Goal: Find specific page/section: Find specific page/section

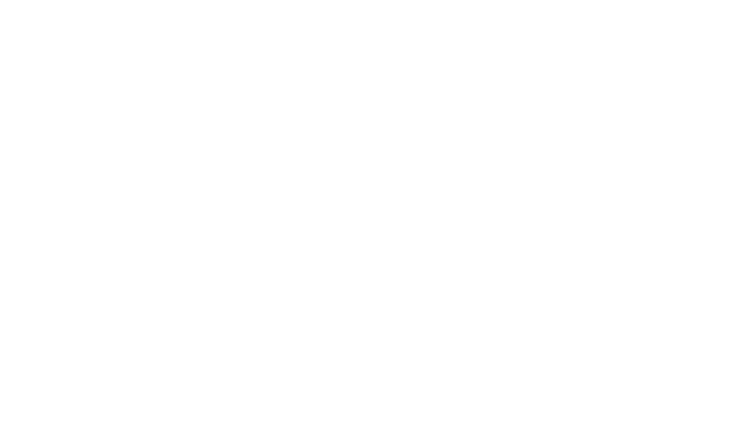
select select "Song"
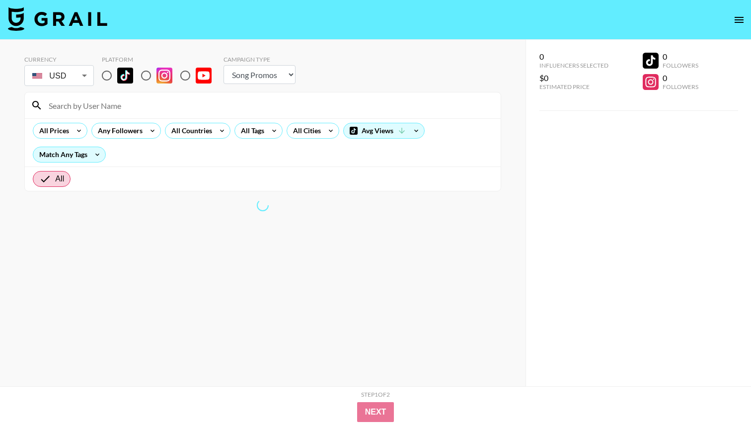
click at [228, 104] on input at bounding box center [269, 105] width 452 height 16
type input "chasityroman"
click at [103, 77] on input "radio" at bounding box center [106, 75] width 21 height 21
radio input "true"
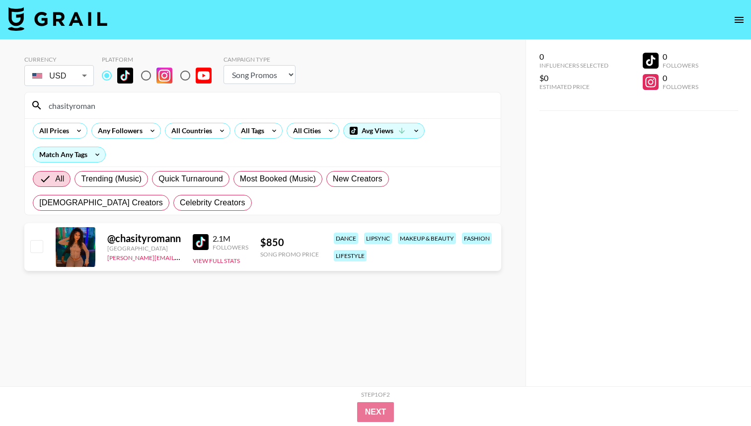
click at [106, 101] on input "chasityroman" at bounding box center [269, 105] width 452 height 16
paste input "luvmiaj"
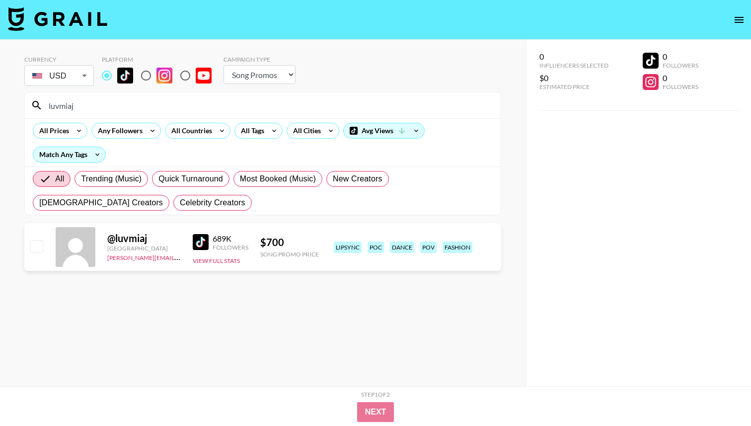
type input "luvmiaj"
click at [145, 78] on input "radio" at bounding box center [146, 75] width 21 height 21
radio input "true"
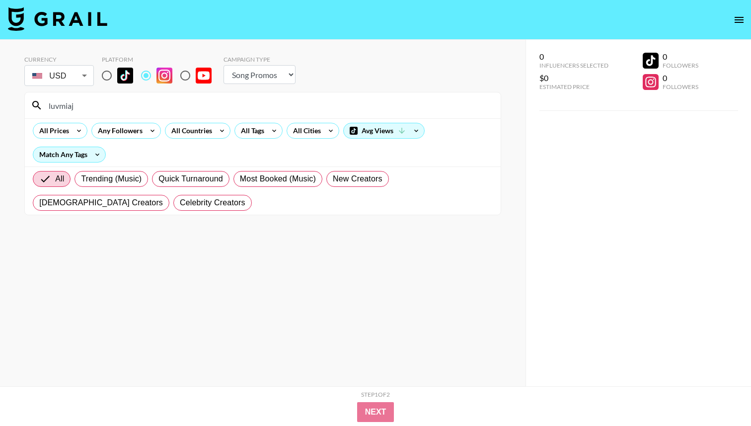
click at [97, 110] on input "luvmiaj" at bounding box center [269, 105] width 452 height 16
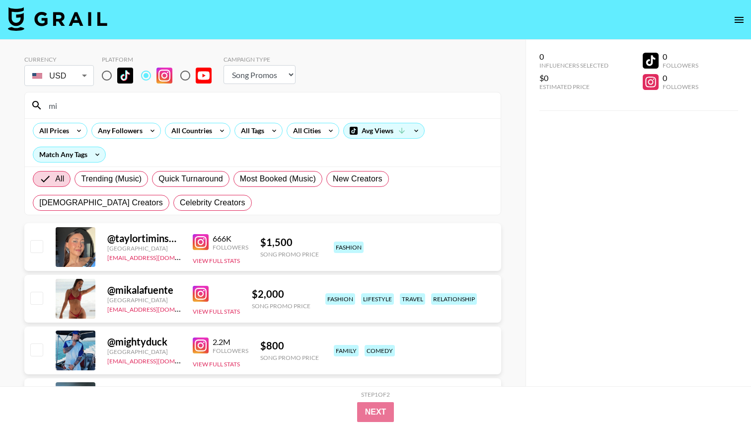
type input "m"
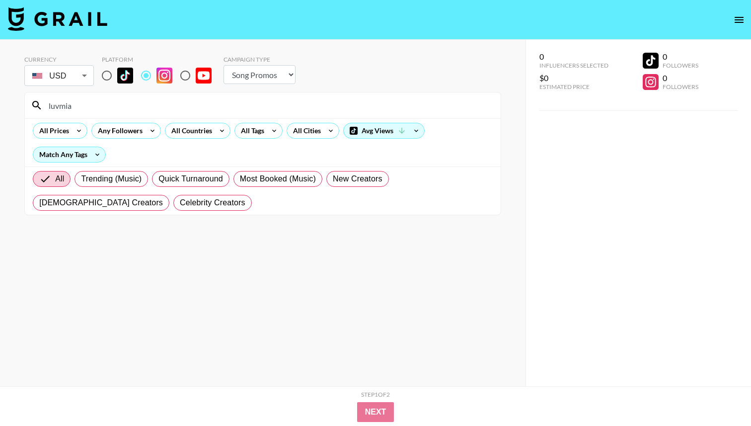
type input "luvmiaj"
click at [108, 75] on input "radio" at bounding box center [106, 75] width 21 height 21
radio input "true"
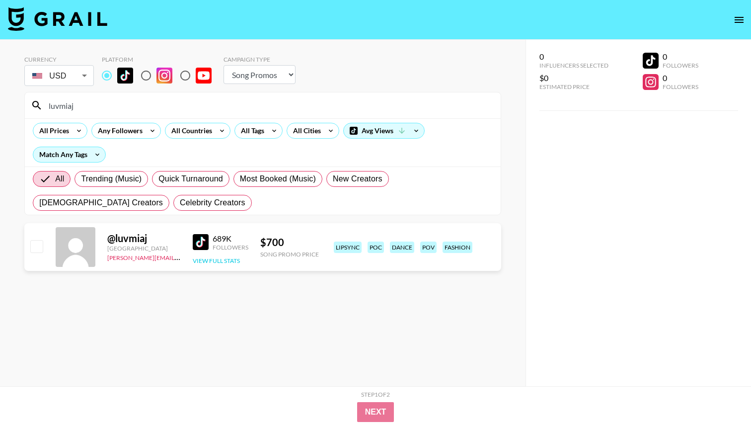
click at [201, 261] on button "View Full Stats" at bounding box center [216, 260] width 47 height 7
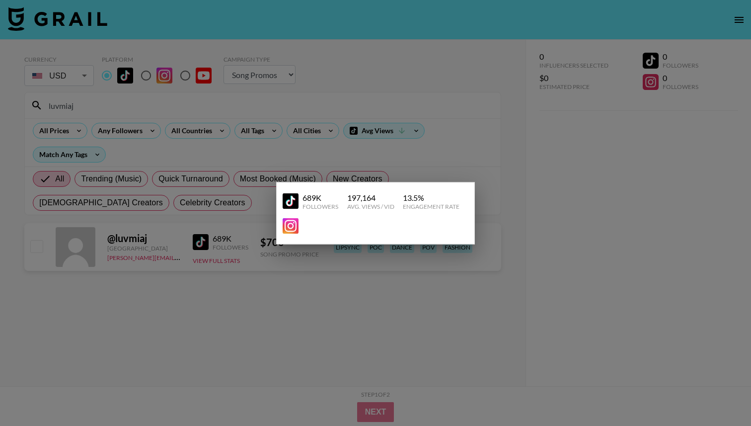
click at [288, 225] on img at bounding box center [291, 226] width 16 height 16
